Goal: Task Accomplishment & Management: Use online tool/utility

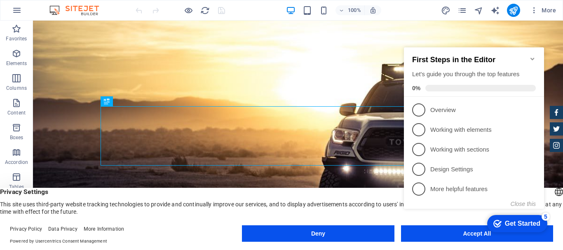
click at [446, 230] on div "checkmark Get Started 5 First Steps in the Editor Let's guide you through the t…" at bounding box center [476, 135] width 150 height 200
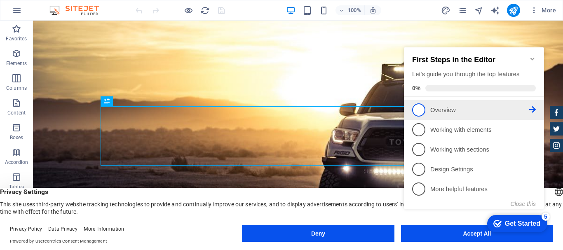
click at [428, 116] on li "1 Overview - incomplete" at bounding box center [474, 110] width 140 height 20
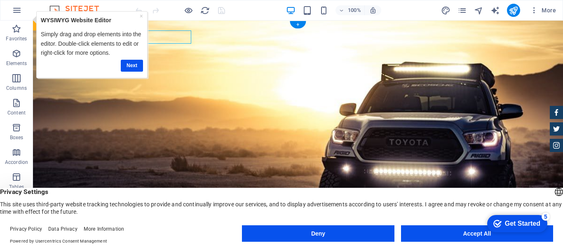
select select "px"
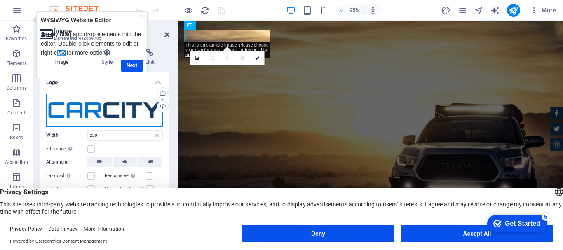
click at [122, 114] on div "Drag files here, click to choose files or select files from Files or our free s…" at bounding box center [104, 110] width 117 height 33
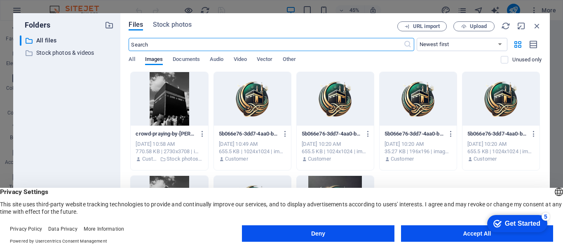
click at [258, 107] on div at bounding box center [252, 99] width 77 height 54
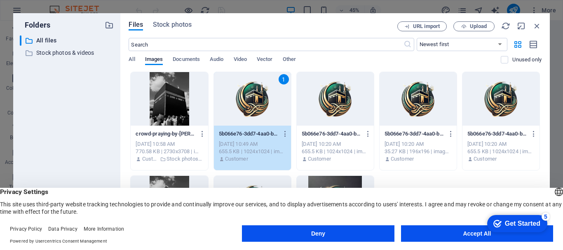
click at [258, 107] on div "1" at bounding box center [252, 99] width 77 height 54
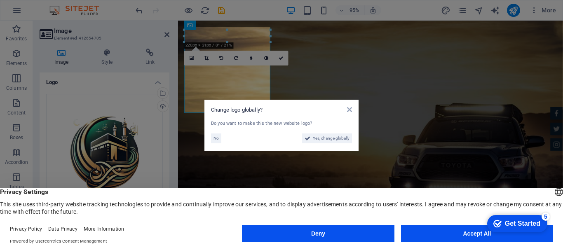
click at [380, 101] on aside "Change logo globally? Do you want to make this the new website logo? No Yes, ch…" at bounding box center [281, 125] width 563 height 250
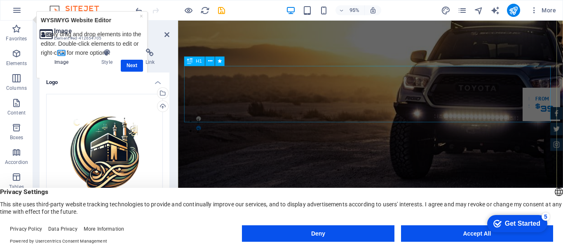
scroll to position [165, 0]
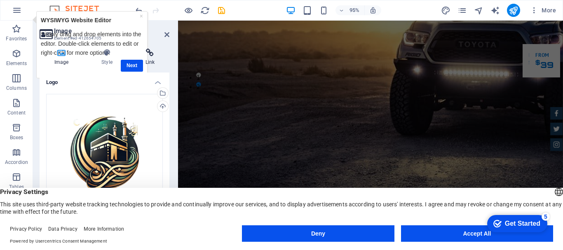
click at [141, 65] on h4 "Link" at bounding box center [150, 57] width 39 height 17
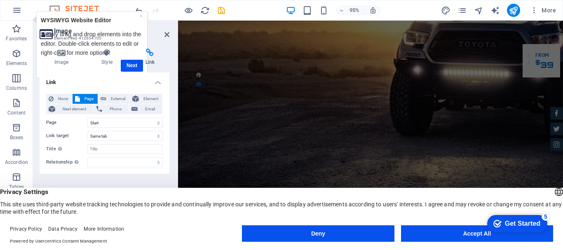
click at [137, 65] on h4 "Link" at bounding box center [150, 57] width 39 height 17
click at [139, 16] on link "×" at bounding box center [140, 16] width 3 height 7
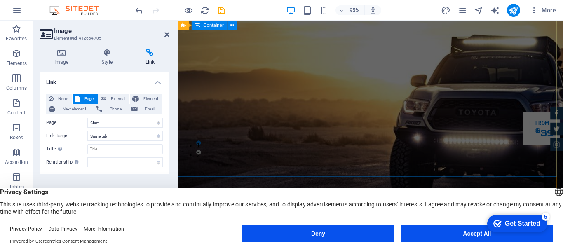
scroll to position [0, 0]
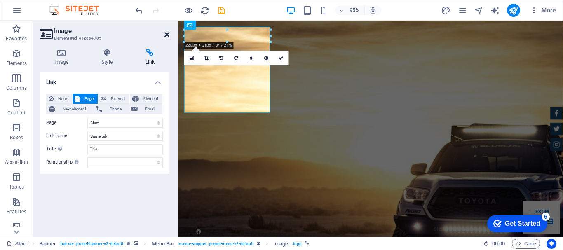
click at [164, 33] on icon at bounding box center [166, 34] width 5 height 7
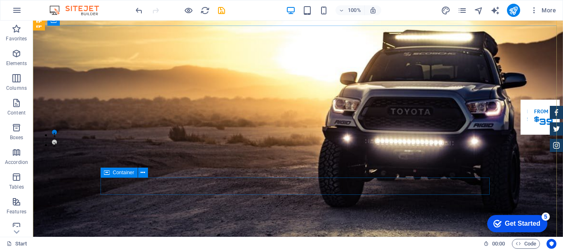
scroll to position [82, 0]
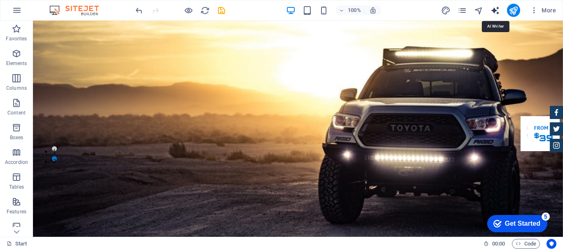
select select "English"
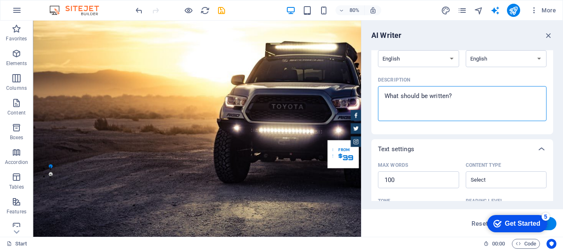
click at [478, 98] on textarea "Description x ​" at bounding box center [462, 103] width 160 height 27
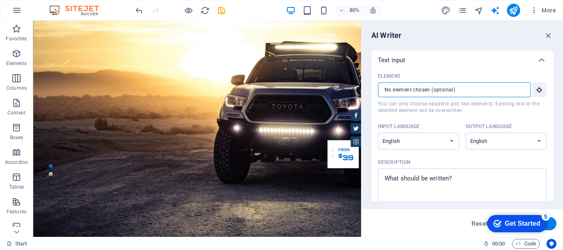
click at [482, 95] on input "Element ​ You can only choose headline and text elements. Existing text in the …" at bounding box center [451, 89] width 147 height 15
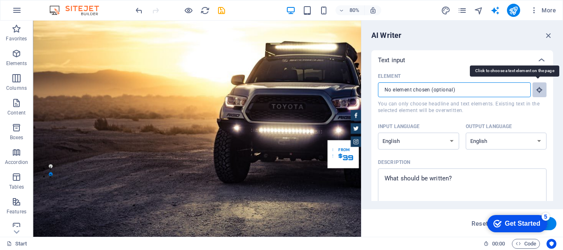
click at [537, 91] on icon "button" at bounding box center [539, 89] width 7 height 7
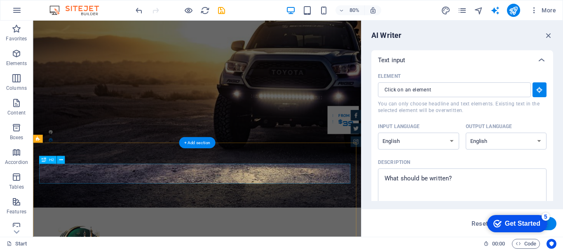
scroll to position [206, 0]
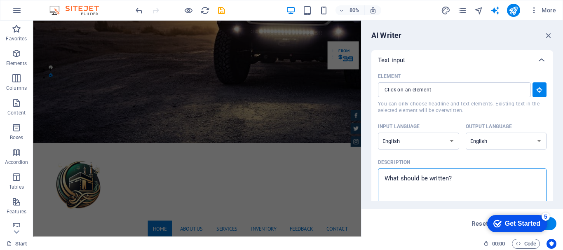
click at [474, 189] on textarea "Description x ​" at bounding box center [462, 186] width 160 height 27
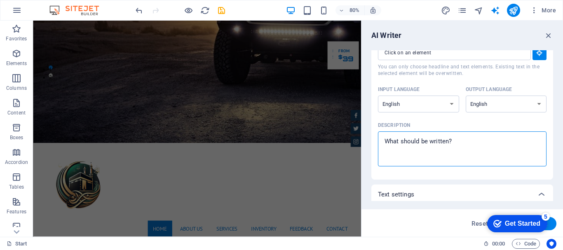
scroll to position [0, 0]
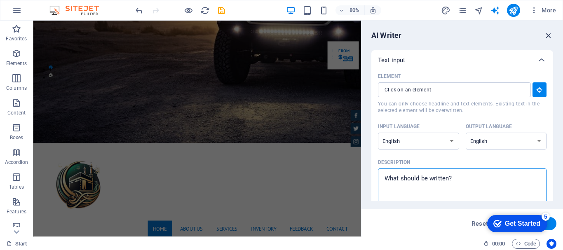
type textarea "x"
click at [549, 35] on icon "button" at bounding box center [548, 35] width 9 height 9
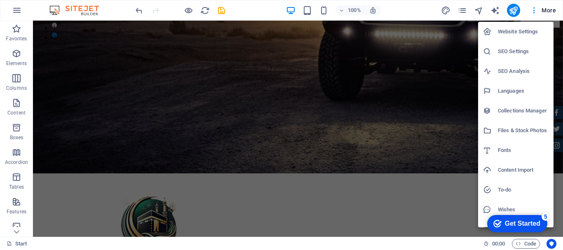
scroll to position [12, 0]
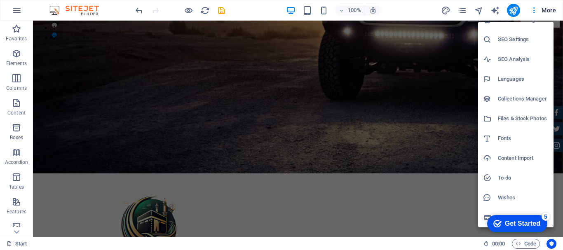
click at [405, 113] on div at bounding box center [281, 125] width 563 height 250
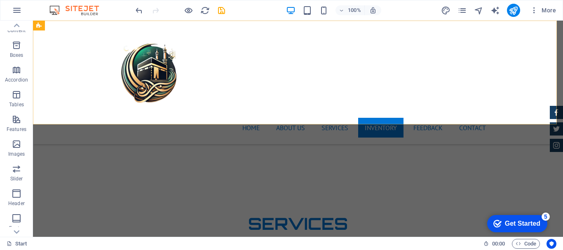
scroll to position [1360, 0]
